Goal: Navigation & Orientation: Find specific page/section

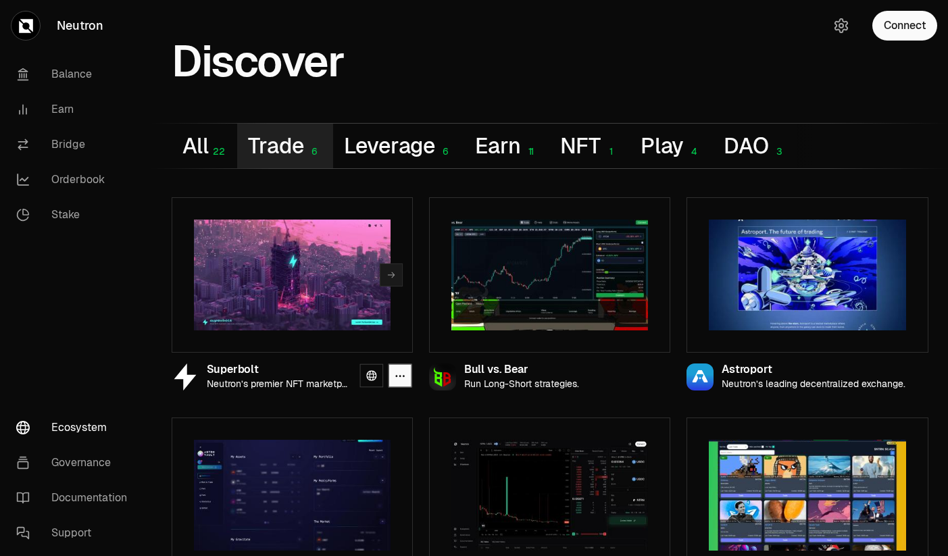
click at [296, 150] on button "Trade 6" at bounding box center [284, 146] width 95 height 45
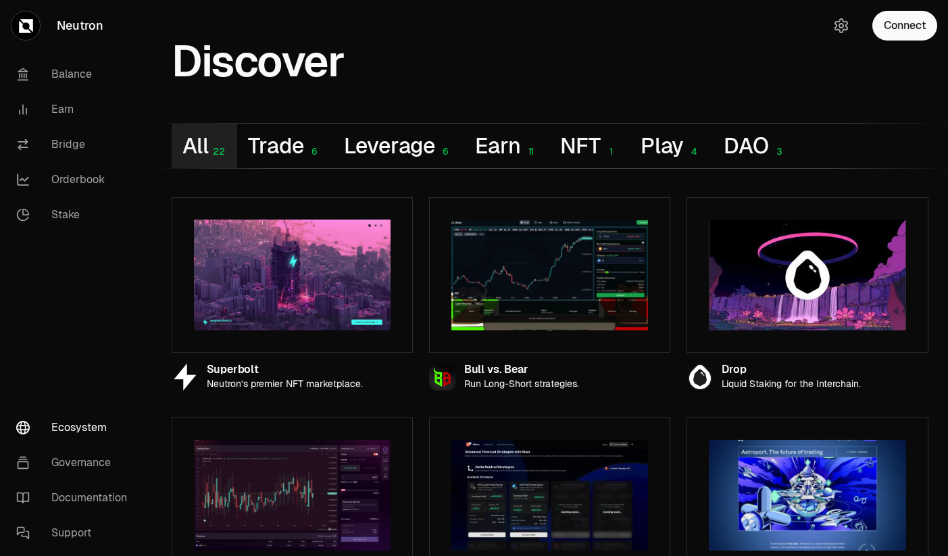
click at [212, 147] on div "22" at bounding box center [217, 151] width 18 height 11
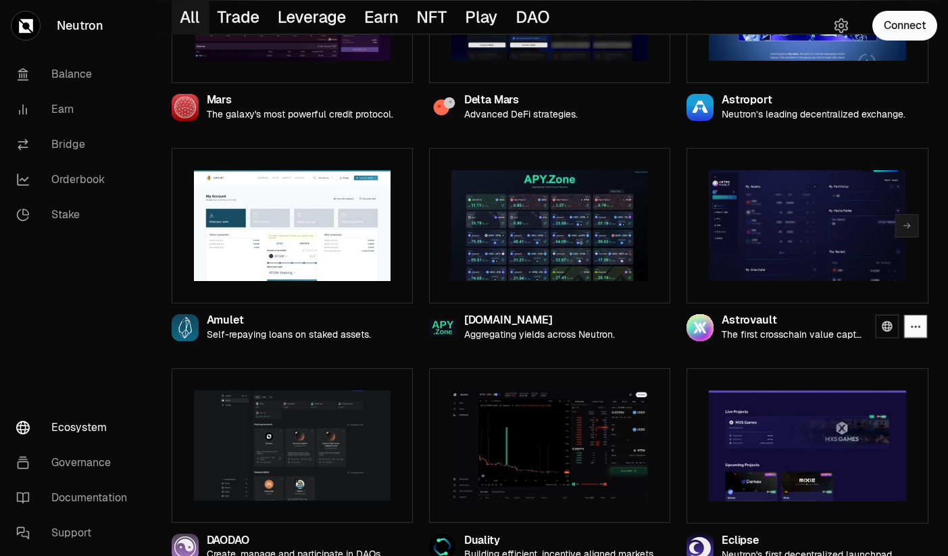
scroll to position [283, 0]
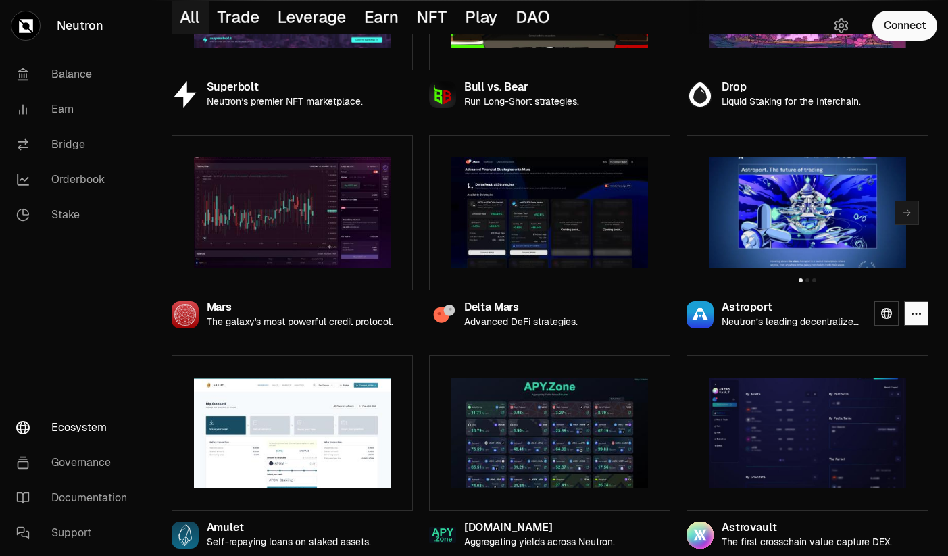
click at [742, 270] on div at bounding box center [807, 212] width 241 height 155
click at [751, 233] on img at bounding box center [807, 213] width 197 height 111
click at [702, 310] on icon at bounding box center [701, 314] width 16 height 12
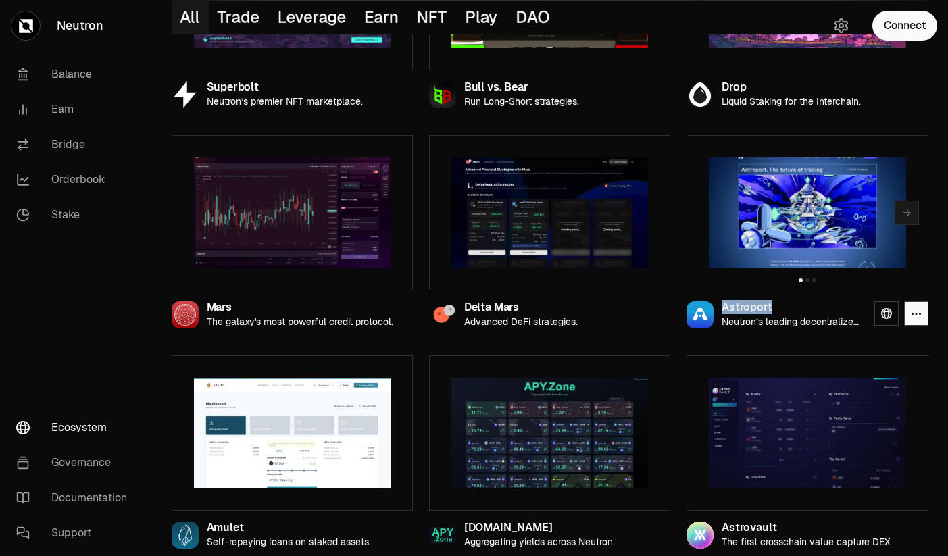
click at [717, 256] on img at bounding box center [807, 213] width 197 height 111
click at [72, 110] on link "Earn" at bounding box center [75, 109] width 141 height 35
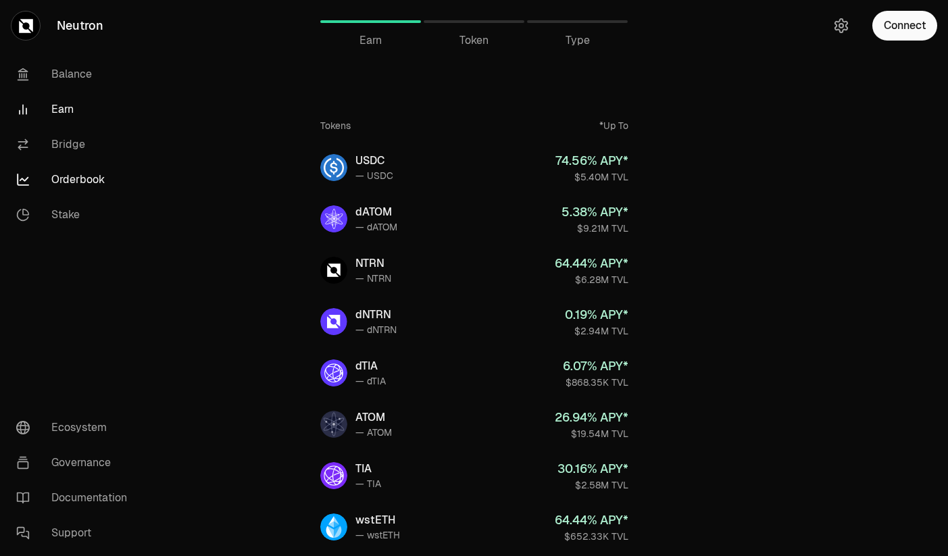
click at [97, 184] on link "Orderbook" at bounding box center [75, 179] width 141 height 35
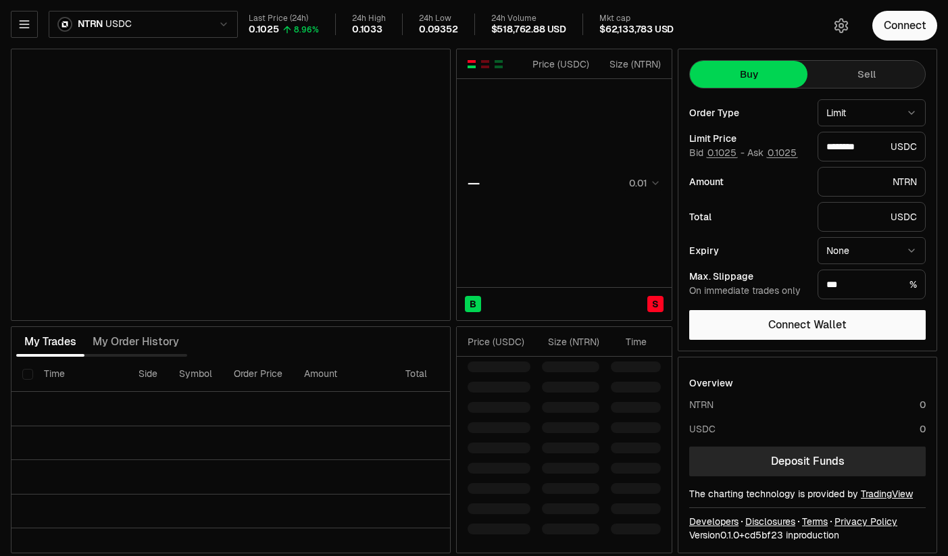
type input "********"
